Goal: Transaction & Acquisition: Purchase product/service

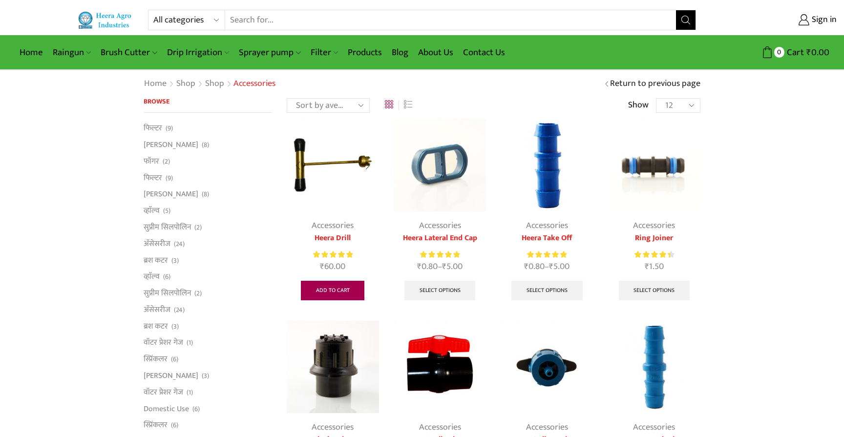
click at [335, 287] on link "Add to cart" at bounding box center [333, 291] width 64 height 20
click at [334, 165] on img at bounding box center [333, 165] width 92 height 92
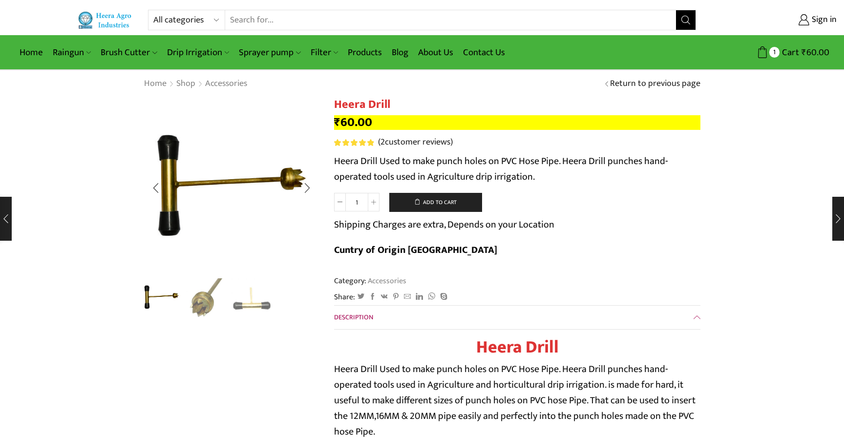
click at [199, 304] on img "2 / 3" at bounding box center [207, 297] width 41 height 41
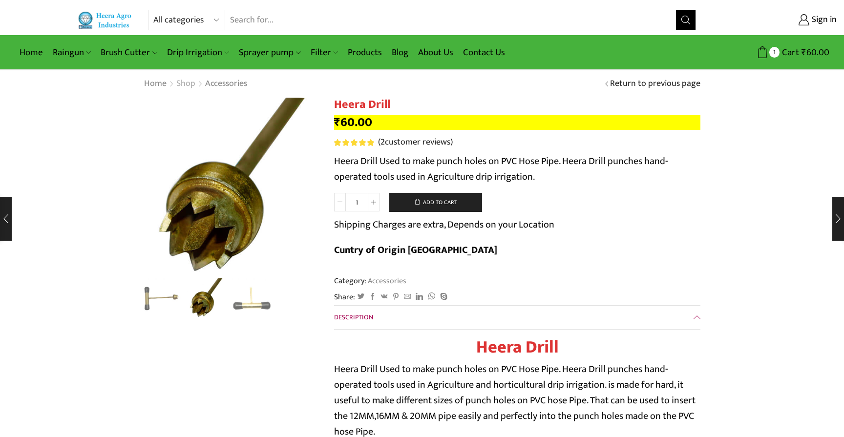
click at [185, 86] on link "Shop" at bounding box center [186, 84] width 20 height 13
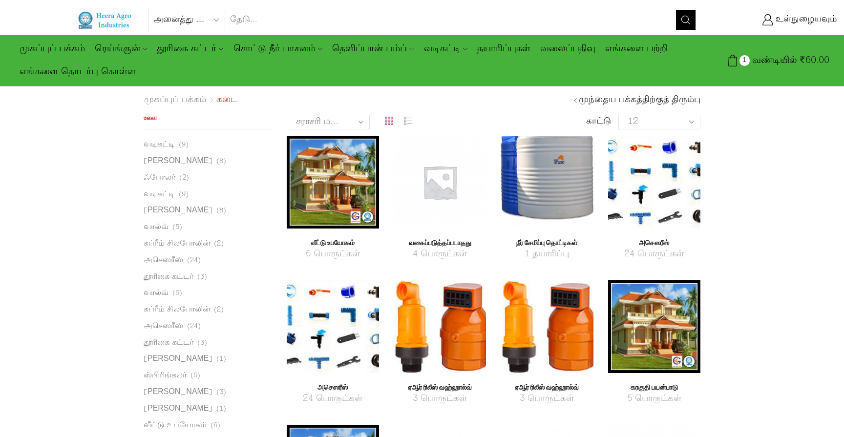
click at [666, 197] on img "தயாரிப்பு வகையைப் பார்வையிடவும்" at bounding box center [654, 182] width 92 height 92
click at [660, 241] on font "அசெஸரீஸ்" at bounding box center [654, 243] width 30 height 11
click at [623, 160] on img "தயாரிப்பு வகையைப் பார்வையிடவும்" at bounding box center [654, 182] width 92 height 92
